Goal: Check status: Check status

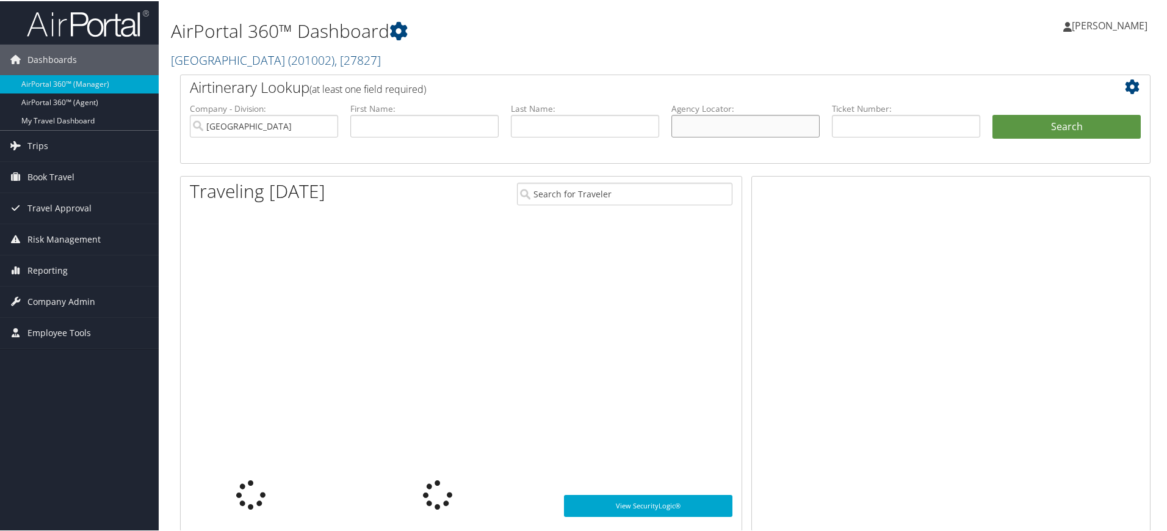
click at [713, 125] on input "text" at bounding box center [746, 125] width 148 height 23
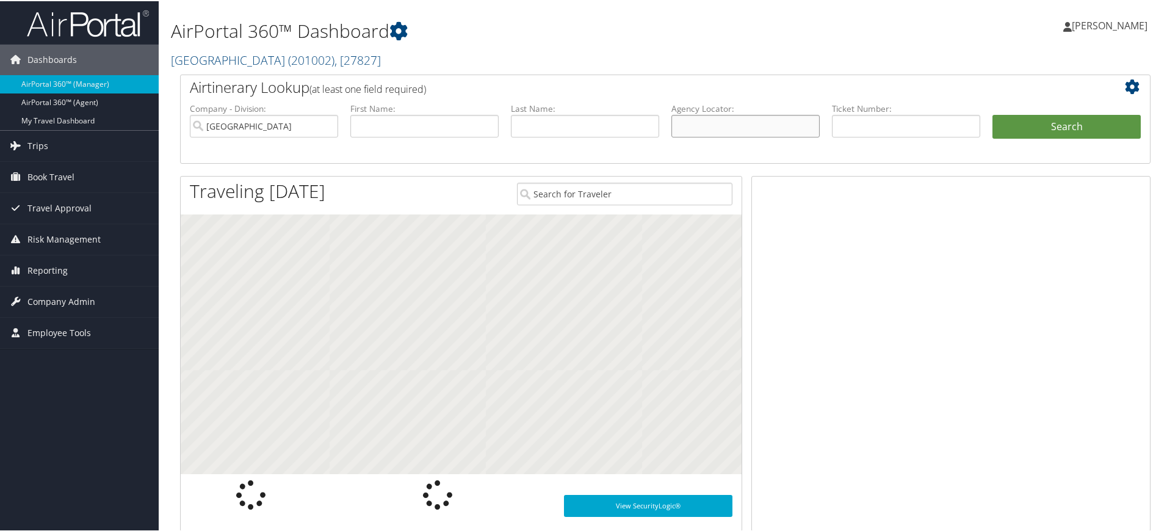
paste input "D5M89D"
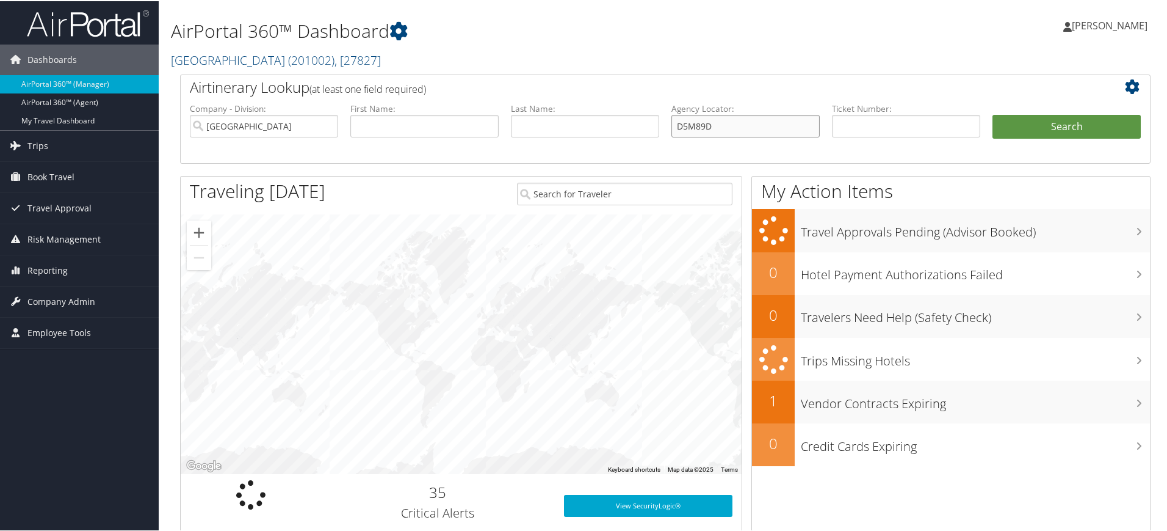
type input "D5M89D"
click at [325, 125] on input "[GEOGRAPHIC_DATA]" at bounding box center [264, 125] width 148 height 23
click at [1037, 126] on button "Search" at bounding box center [1067, 126] width 148 height 24
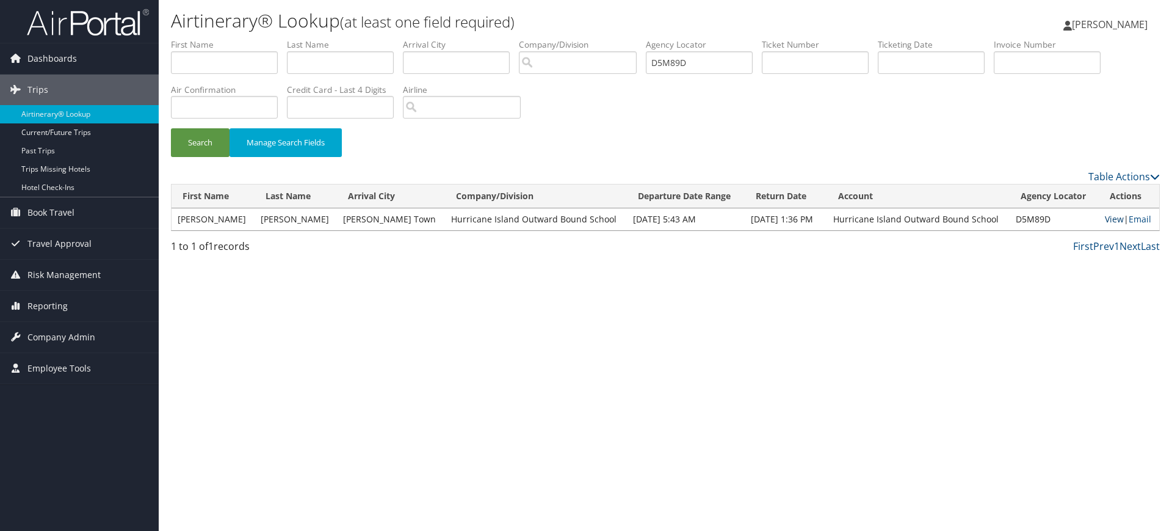
click at [1113, 219] on link "View" at bounding box center [1114, 219] width 19 height 12
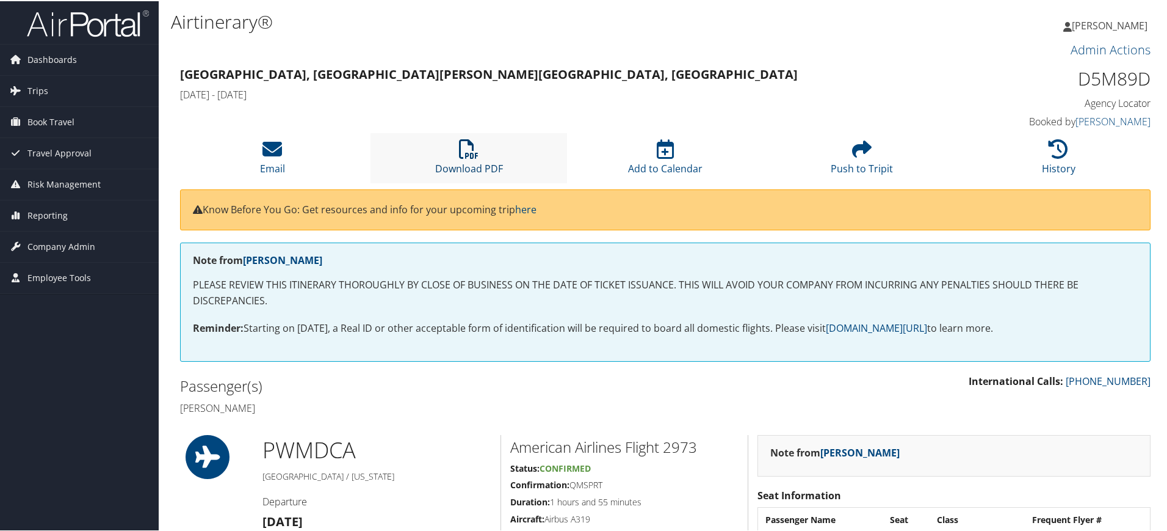
click at [475, 150] on icon at bounding box center [469, 148] width 20 height 20
